Goal: Obtain resource: Download file/media

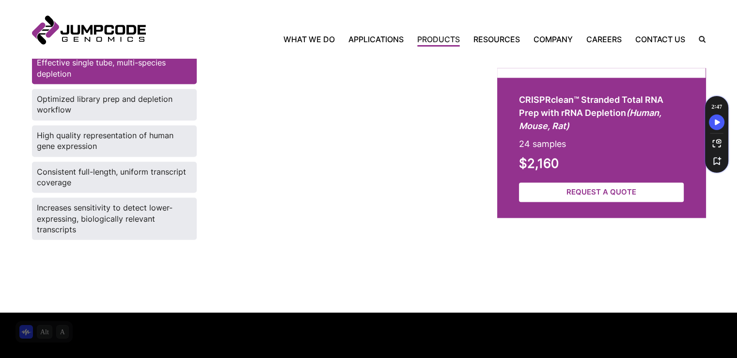
scroll to position [1673, 0]
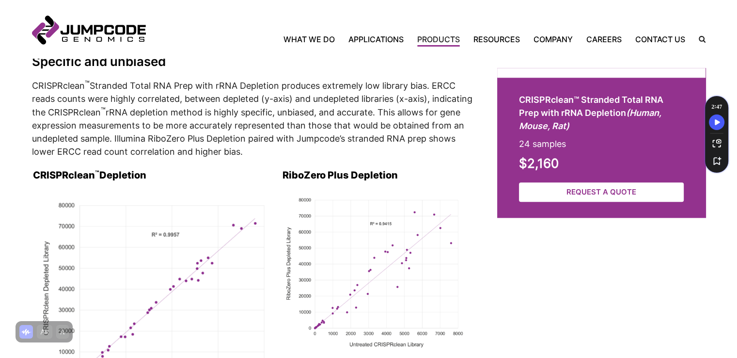
scroll to position [1130, 0]
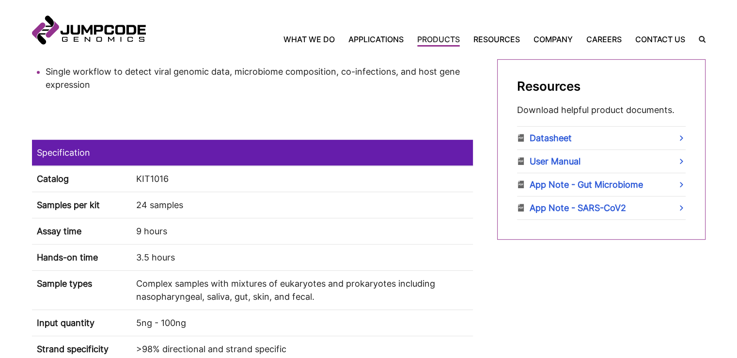
scroll to position [587, 0]
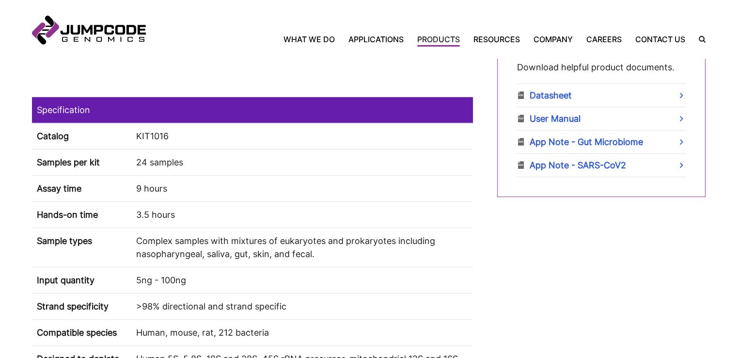
click at [161, 136] on td "KIT1016" at bounding box center [302, 136] width 342 height 26
copy tbody "KIT1016"
click at [281, 241] on td "Complex samples with mixtures of eukaryotes and prokaryotes including nasophary…" at bounding box center [302, 247] width 342 height 39
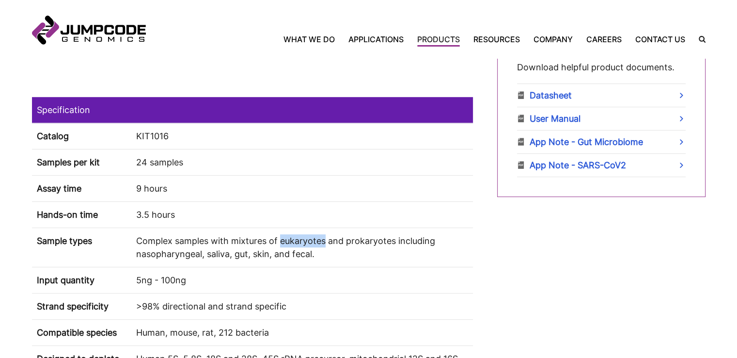
click at [281, 241] on td "Complex samples with mixtures of eukaryotes and prokaryotes including nasophary…" at bounding box center [302, 247] width 342 height 39
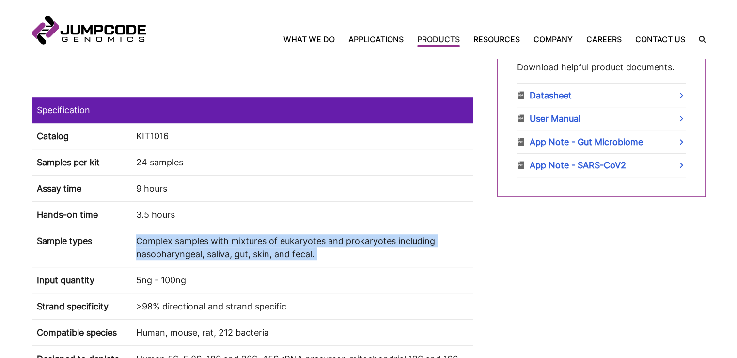
click at [281, 241] on td "Complex samples with mixtures of eukaryotes and prokaryotes including nasophary…" at bounding box center [302, 247] width 342 height 39
click at [396, 240] on td "Complex samples with mixtures of eukaryotes and prokaryotes including nasophary…" at bounding box center [302, 247] width 342 height 39
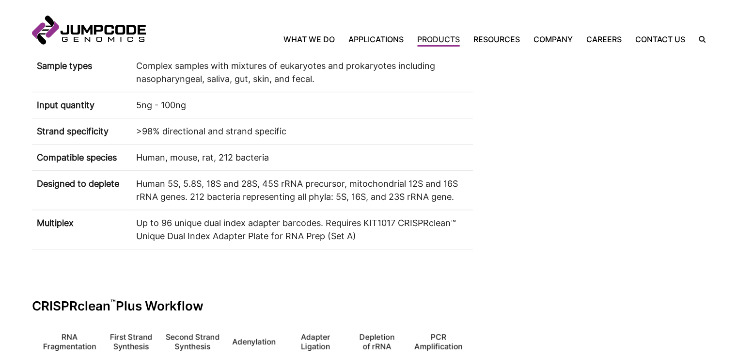
scroll to position [540, 0]
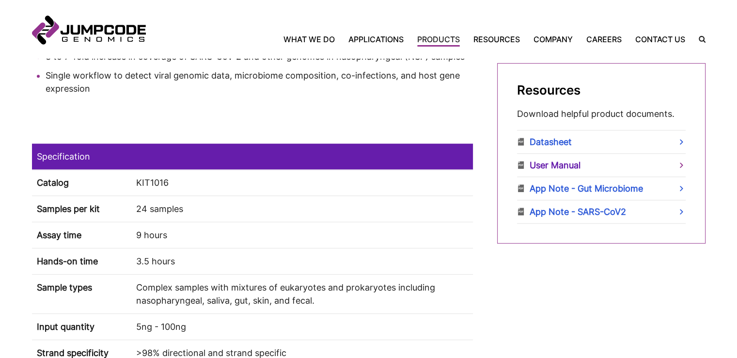
click at [559, 169] on link "User Manual" at bounding box center [601, 165] width 169 height 23
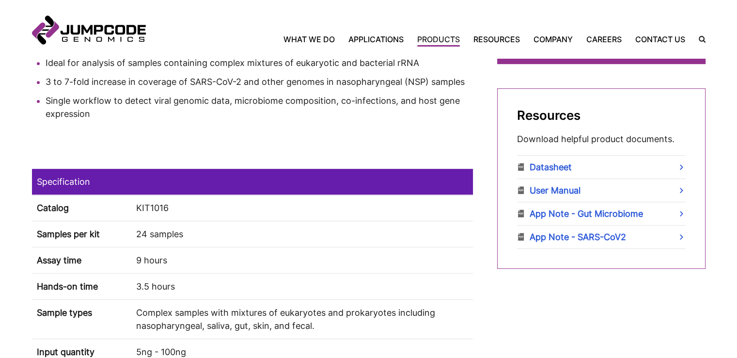
scroll to position [515, 0]
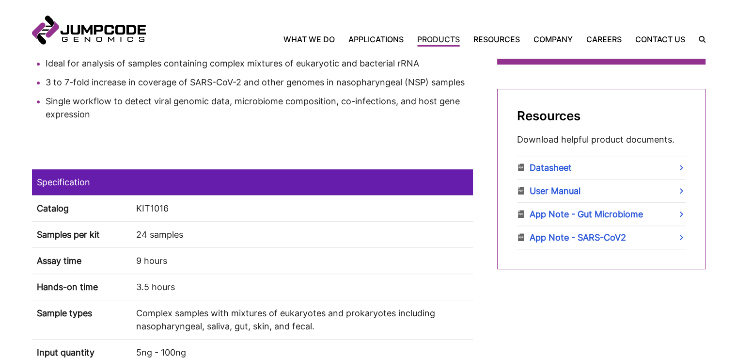
click at [157, 208] on td "KIT1016" at bounding box center [302, 208] width 342 height 26
copy tbody "KIT1016"
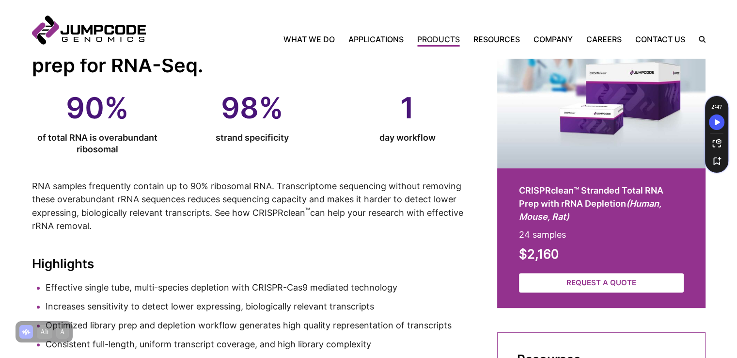
scroll to position [288, 0]
